Goal: Obtain resource: Obtain resource

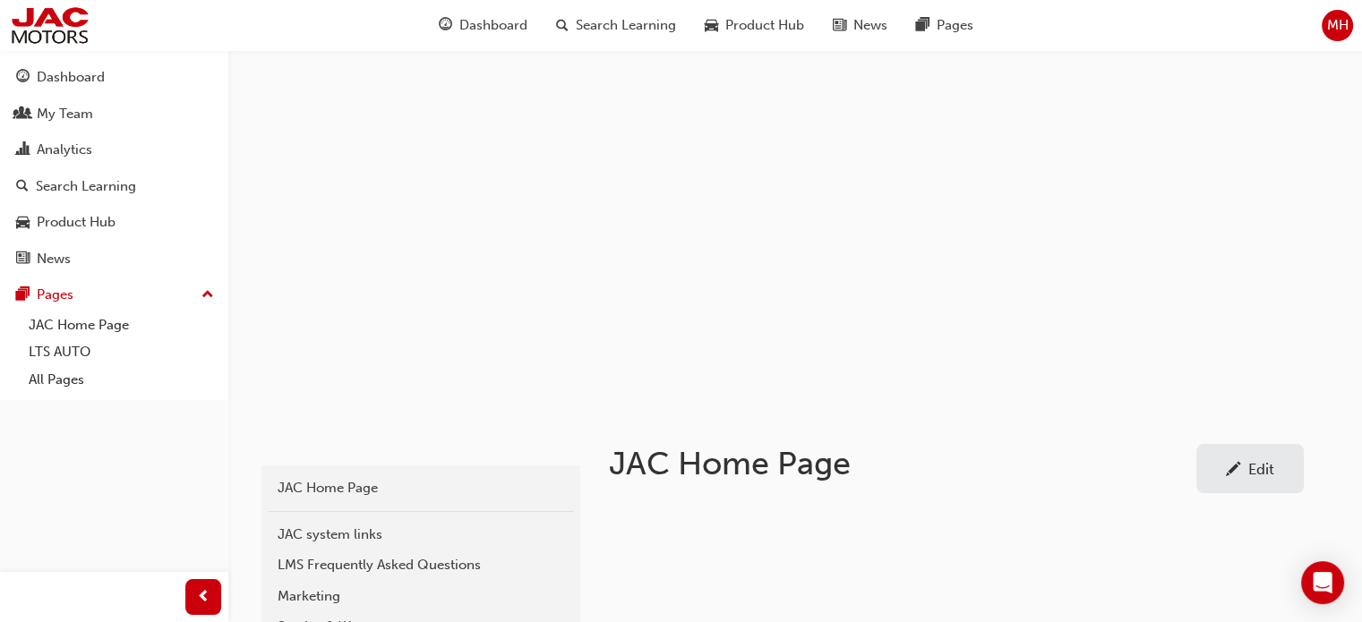
scroll to position [179, 0]
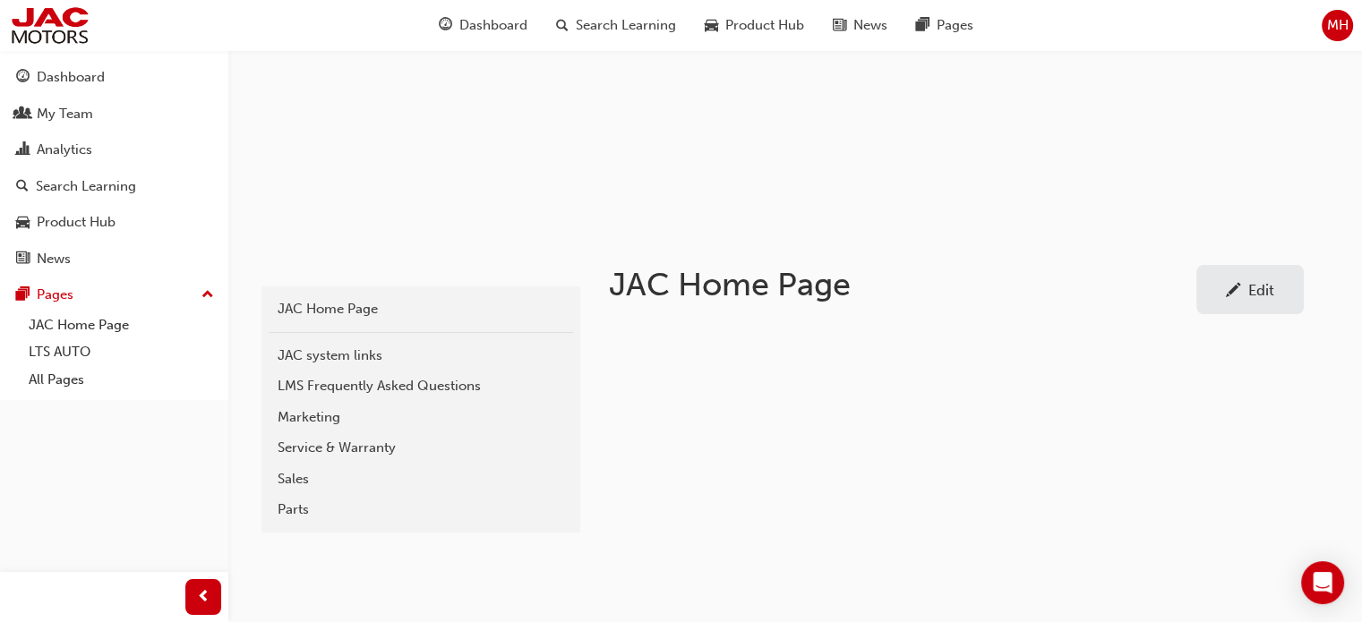
click at [299, 512] on div "Parts" at bounding box center [421, 510] width 287 height 21
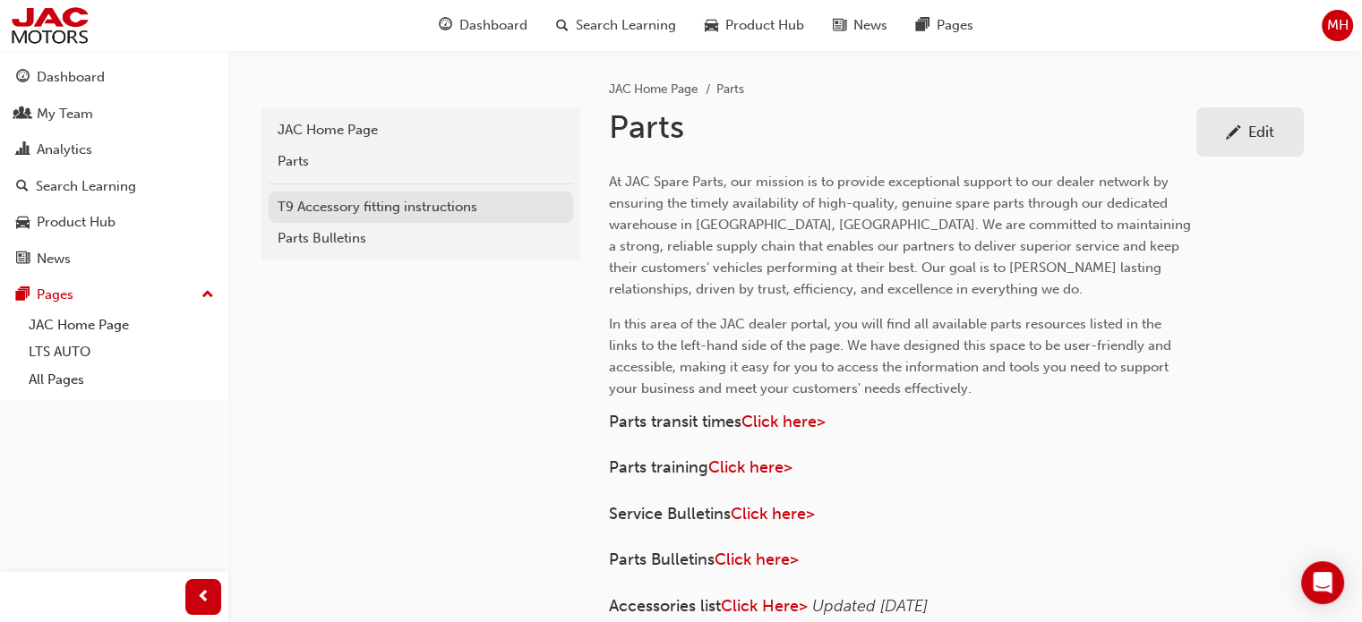
click at [347, 204] on div "T9 Accessory fitting instructions" at bounding box center [421, 207] width 287 height 21
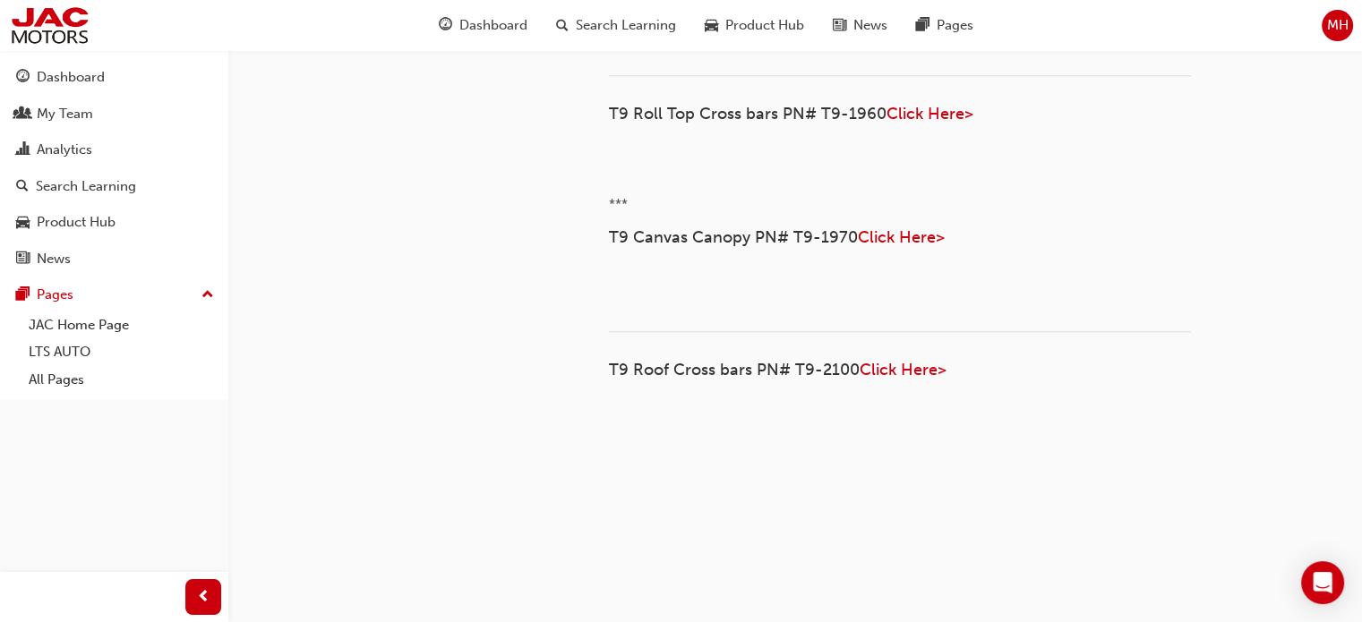
scroll to position [2956, 0]
